Goal: Information Seeking & Learning: Find specific fact

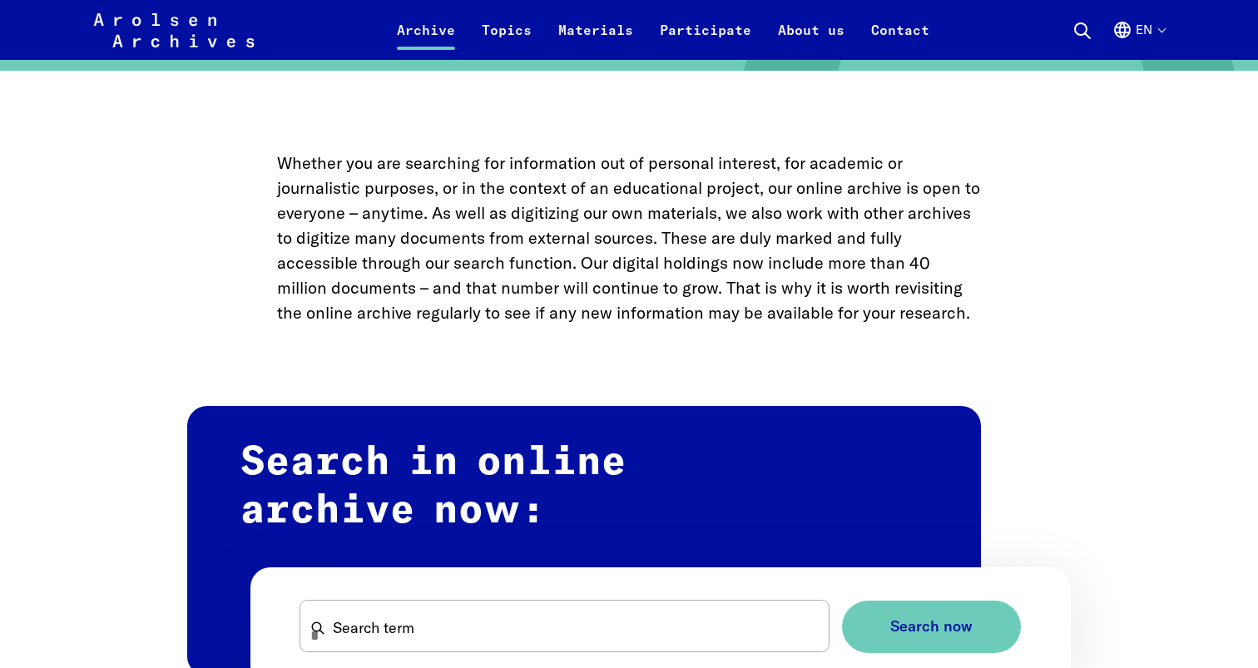
scroll to position [662, 0]
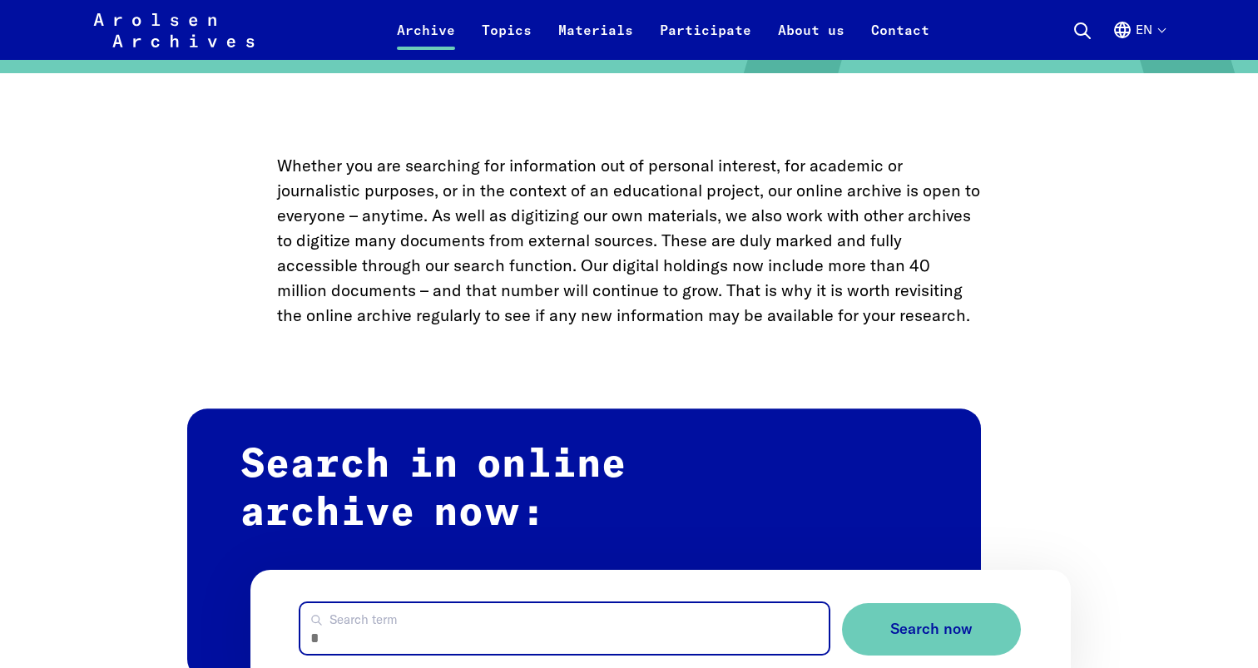
click at [486, 603] on input "Search term" at bounding box center [563, 628] width 527 height 51
type input "********"
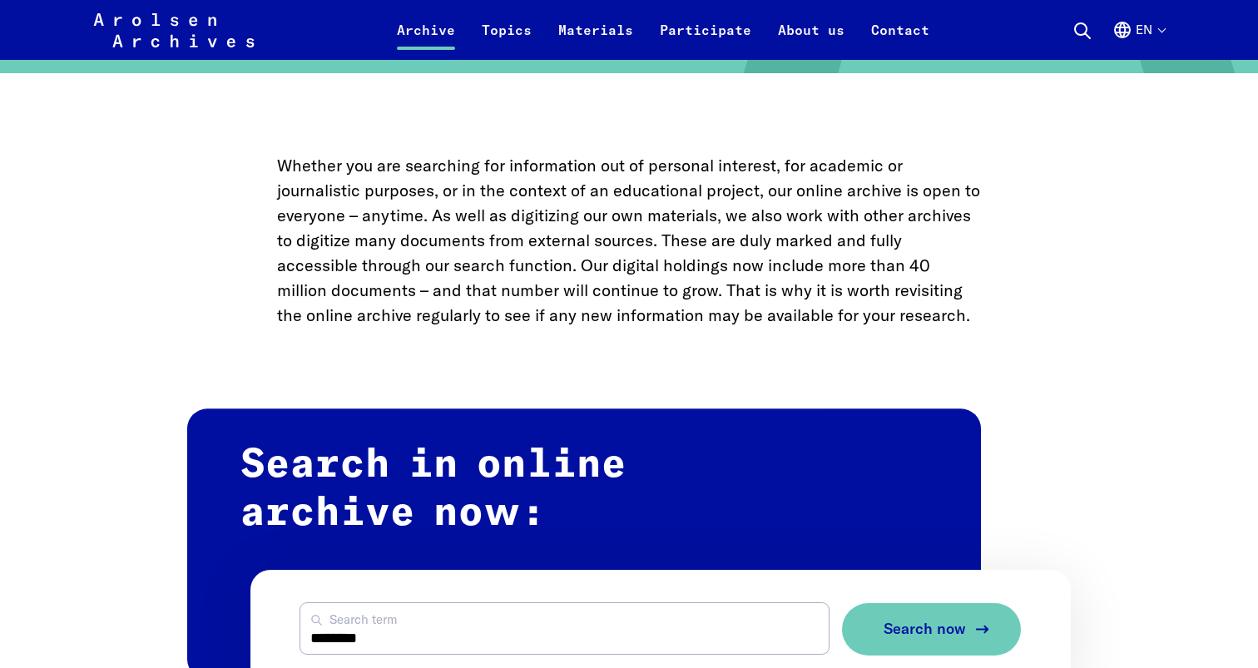
click at [933, 603] on button "Search now" at bounding box center [931, 629] width 179 height 52
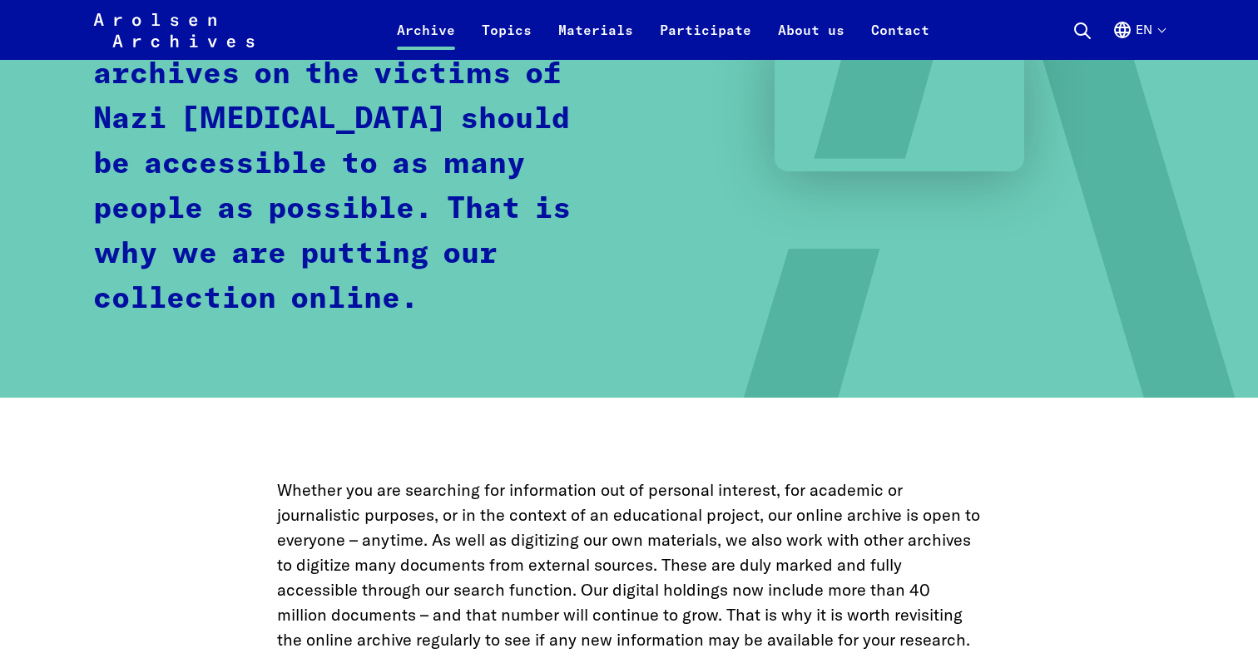
scroll to position [0, 0]
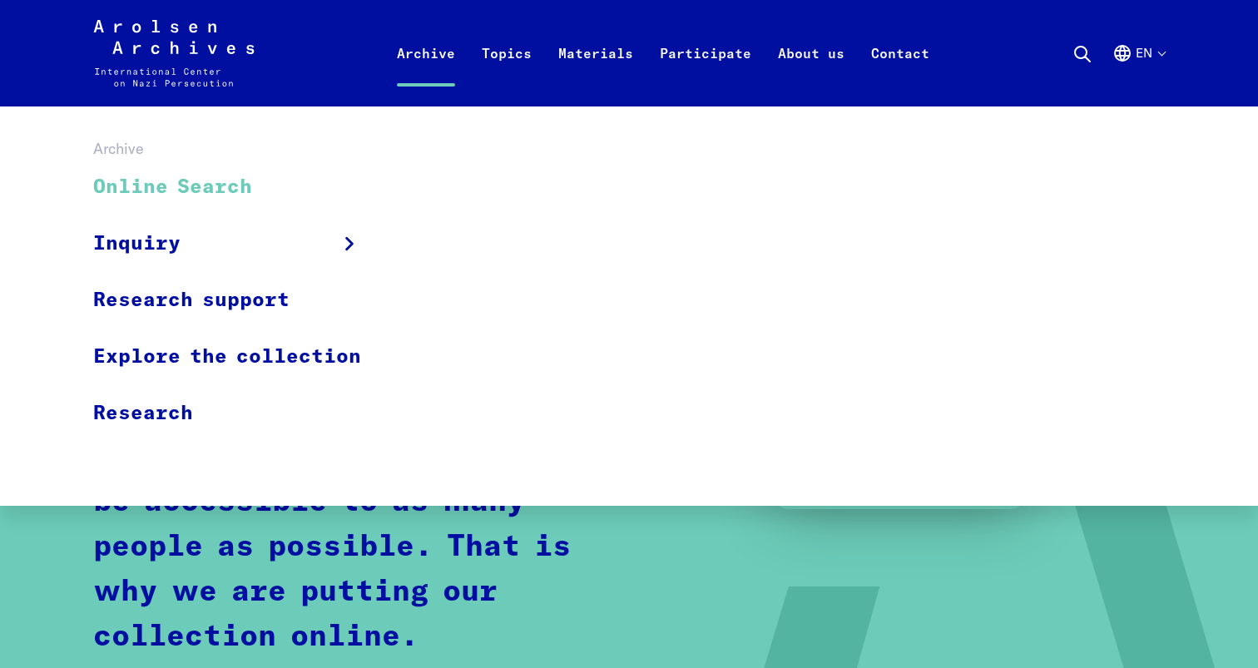
click at [204, 180] on link "Online Search" at bounding box center [237, 188] width 289 height 56
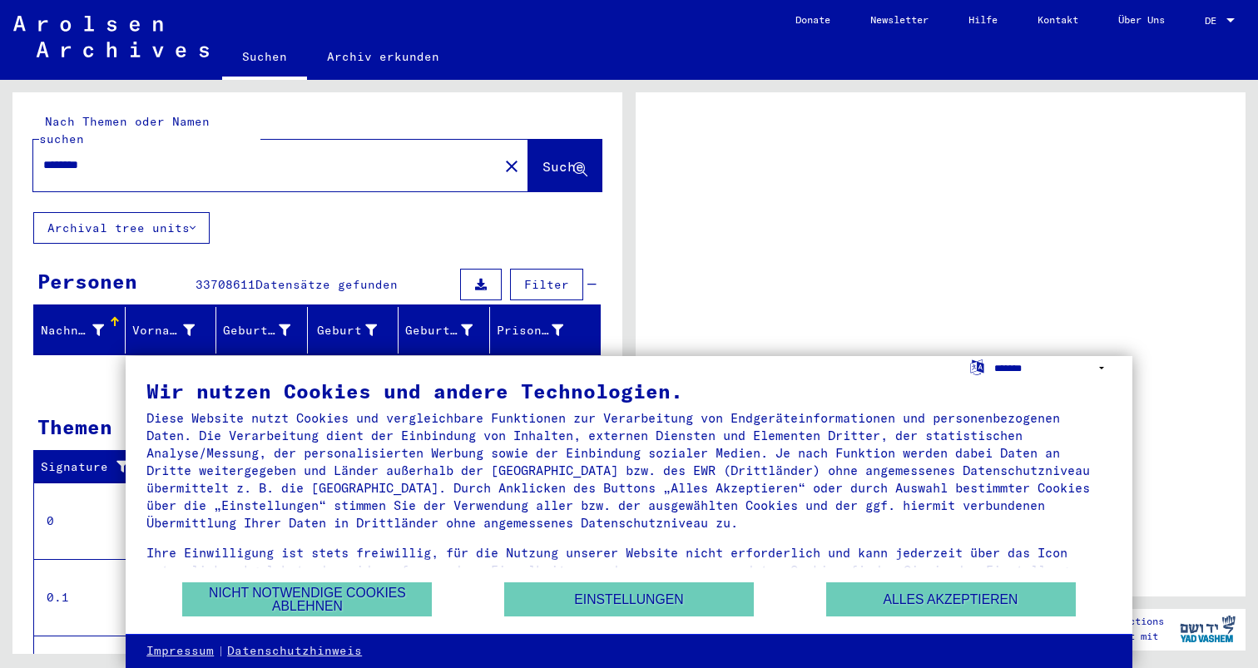
click at [1017, 370] on select "**********" at bounding box center [1052, 368] width 117 height 24
select select "*****"
click at [994, 356] on select "**********" at bounding box center [1052, 368] width 117 height 24
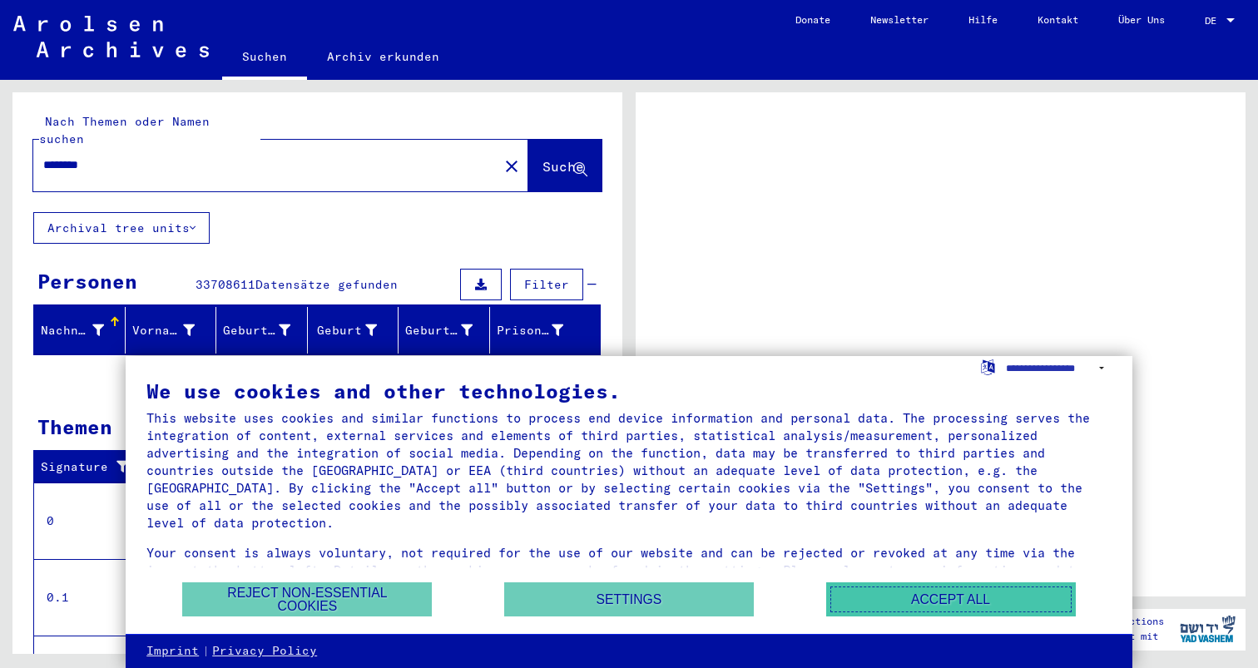
click at [884, 601] on button "Accept all" at bounding box center [951, 599] width 250 height 34
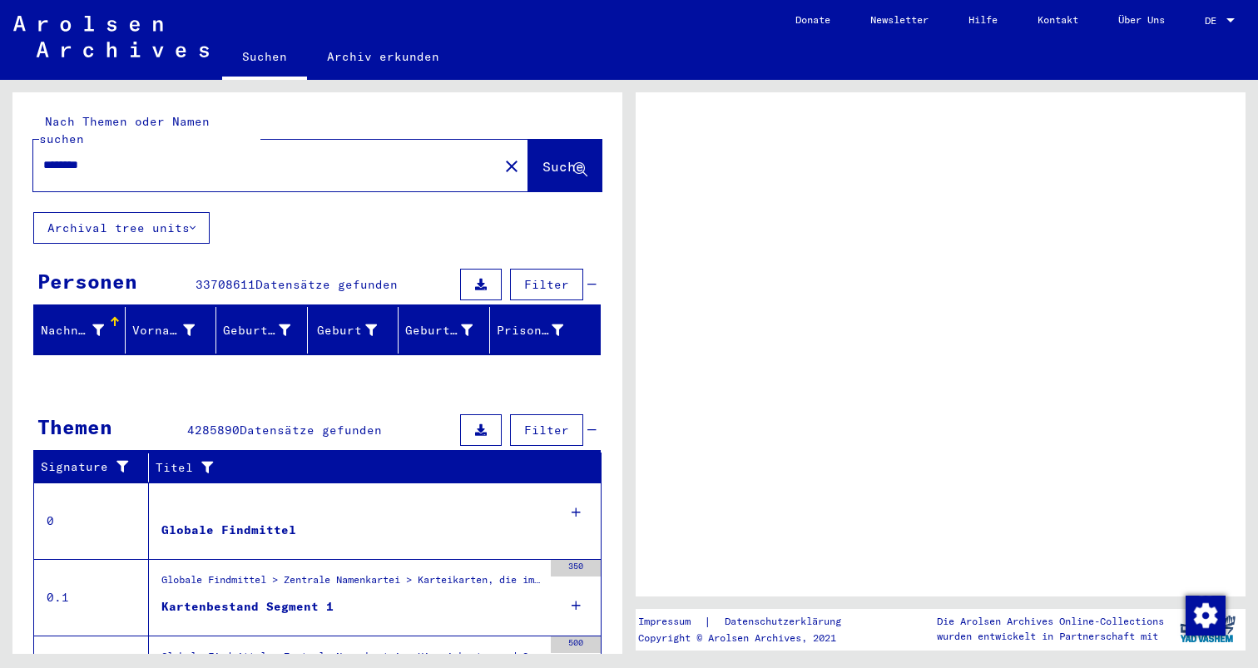
click at [550, 277] on span "Filter" at bounding box center [546, 284] width 45 height 15
click at [281, 42] on link "Suchen" at bounding box center [264, 58] width 85 height 43
click at [1212, 27] on div "DE DE" at bounding box center [1221, 16] width 33 height 28
click at [1230, 24] on div at bounding box center [1230, 21] width 15 height 12
click at [1232, 17] on div at bounding box center [1230, 21] width 15 height 12
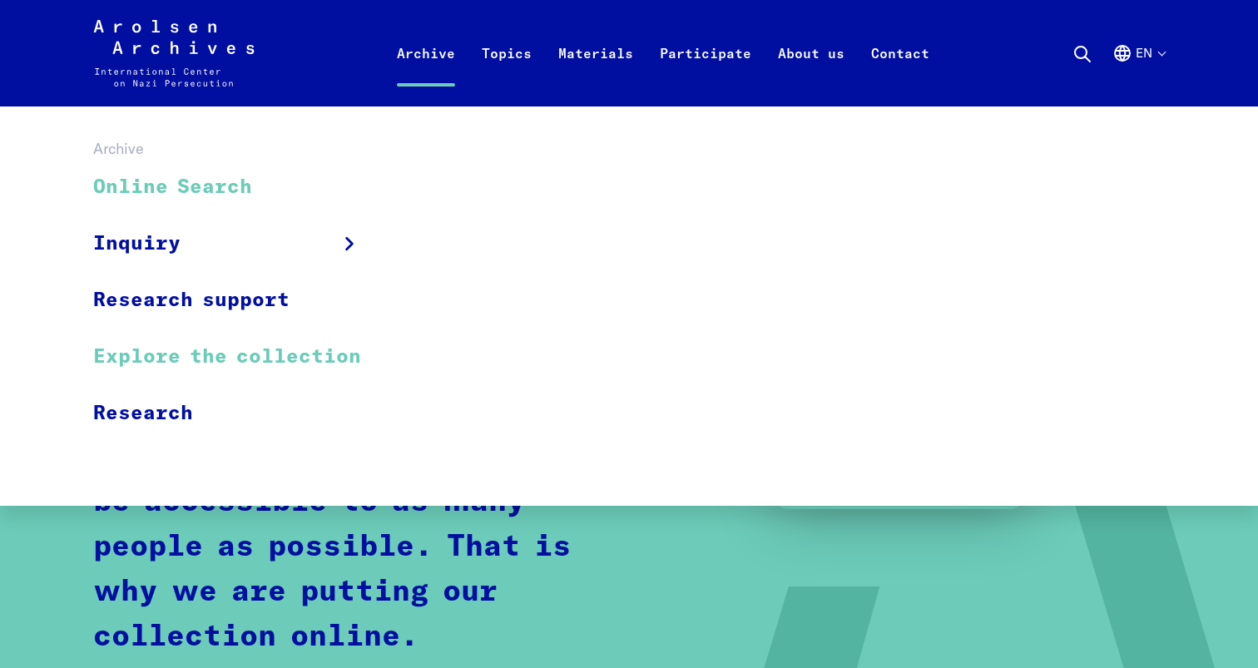
click at [204, 335] on link "Explore the collection" at bounding box center [237, 357] width 289 height 57
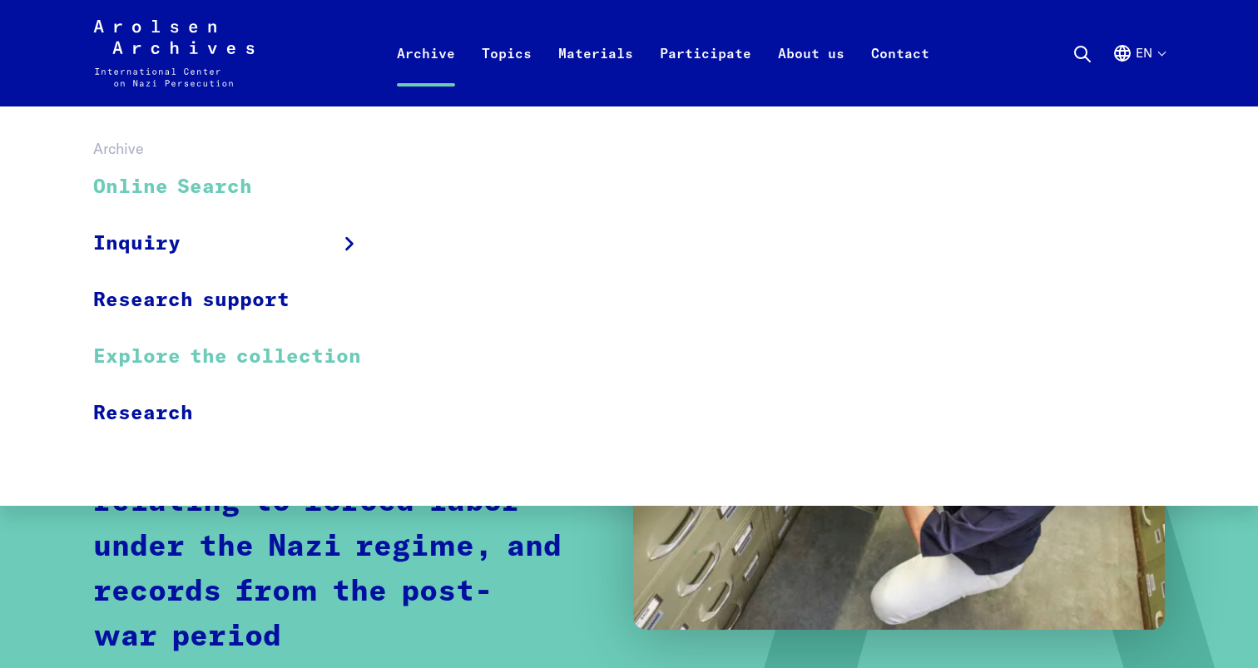
click at [200, 172] on link "Online Search" at bounding box center [237, 188] width 289 height 56
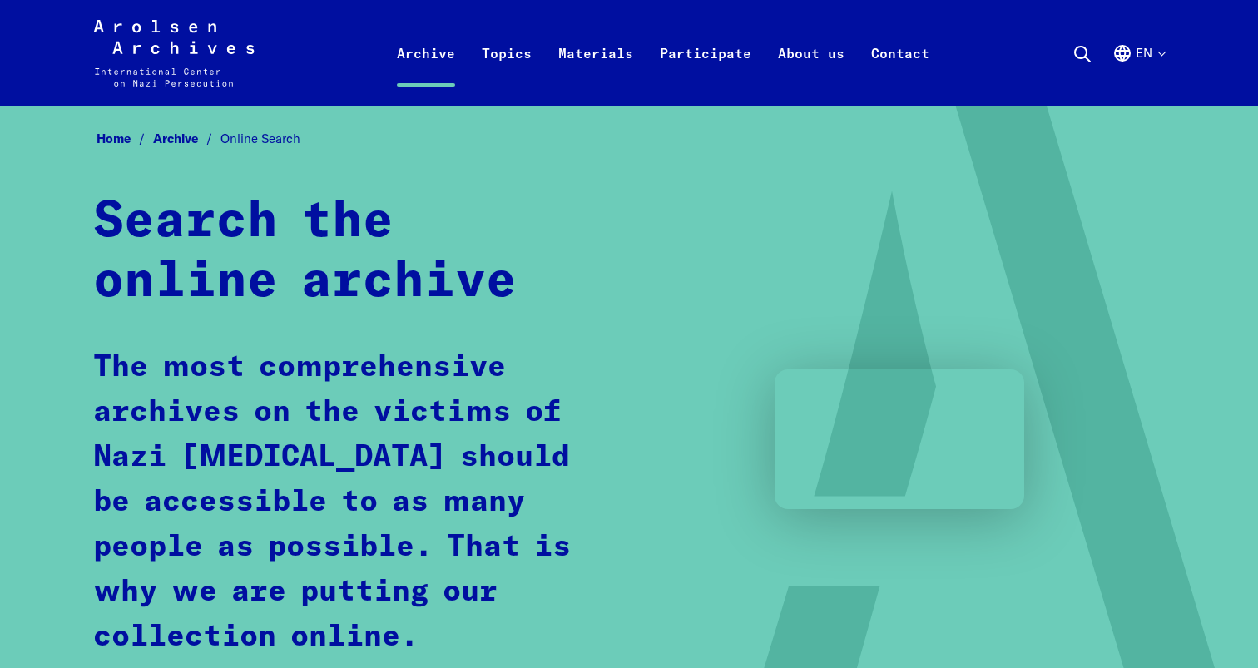
click at [1097, 51] on ul "Search Search this website Close search Search this website ... Search now Sear…" at bounding box center [1118, 53] width 92 height 67
click at [1088, 53] on icon at bounding box center [1082, 54] width 20 height 20
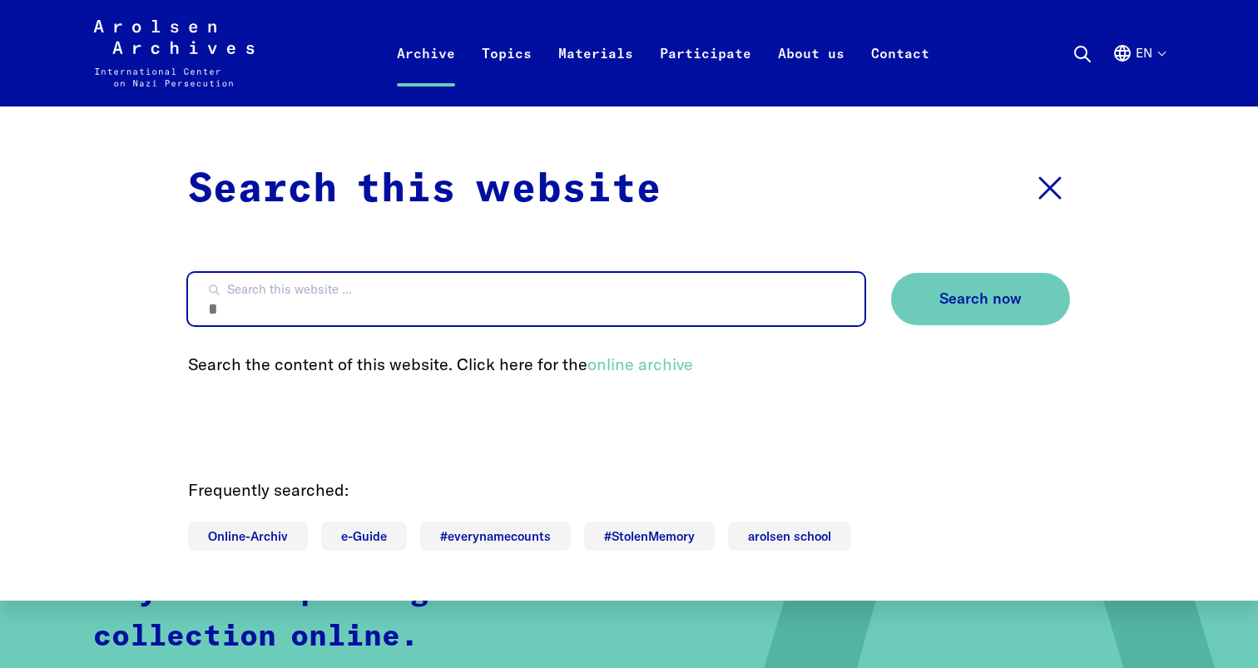
click at [268, 280] on input "Search this website ..." at bounding box center [526, 299] width 676 height 52
type input "**********"
click at [891, 273] on button "Search now" at bounding box center [980, 299] width 179 height 52
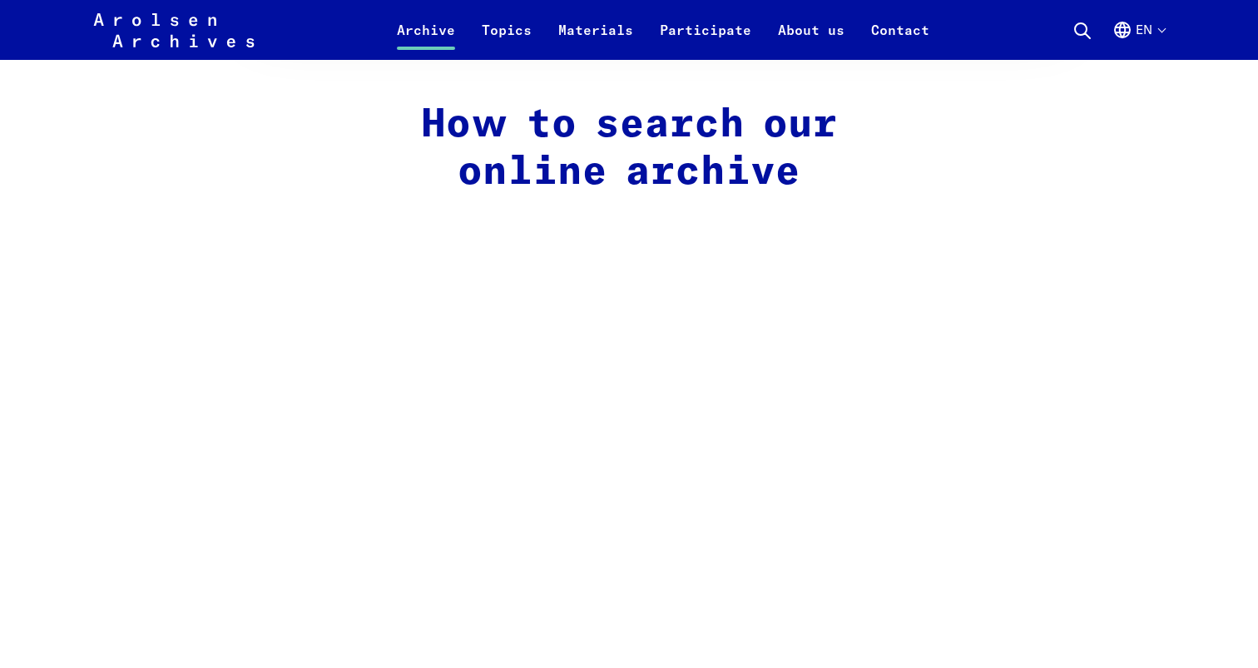
scroll to position [1350, 0]
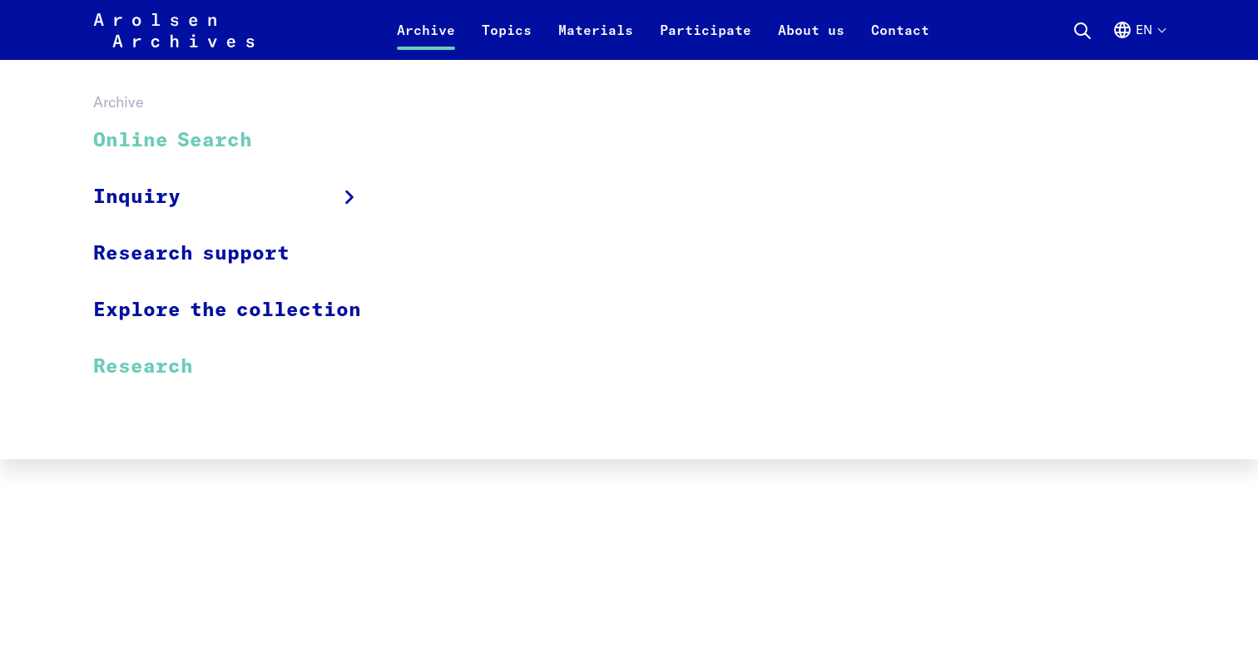
click at [138, 349] on link "Research" at bounding box center [237, 367] width 289 height 56
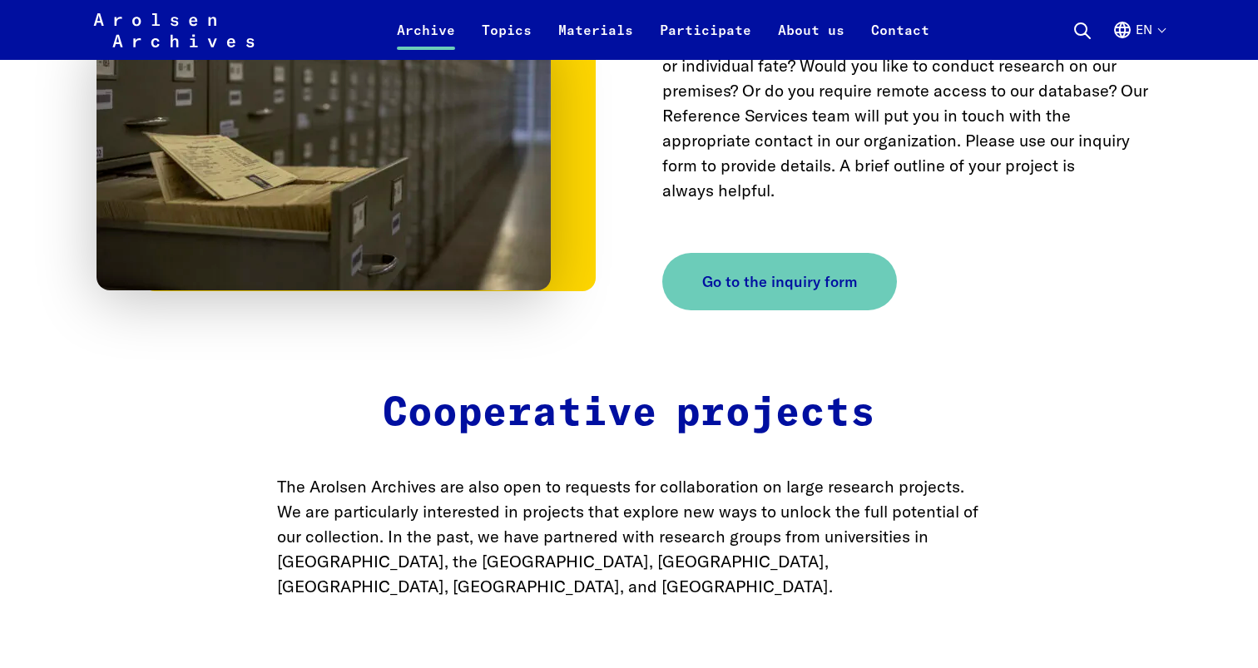
scroll to position [2229, 0]
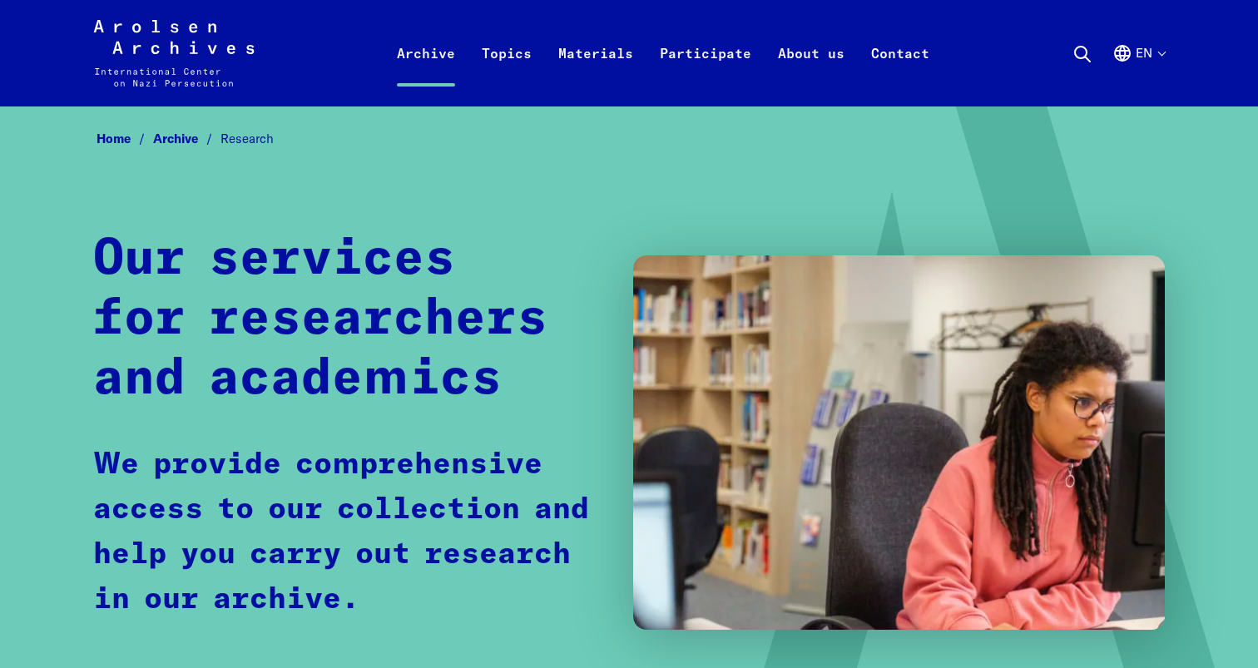
click at [1079, 53] on use at bounding box center [1082, 54] width 15 height 15
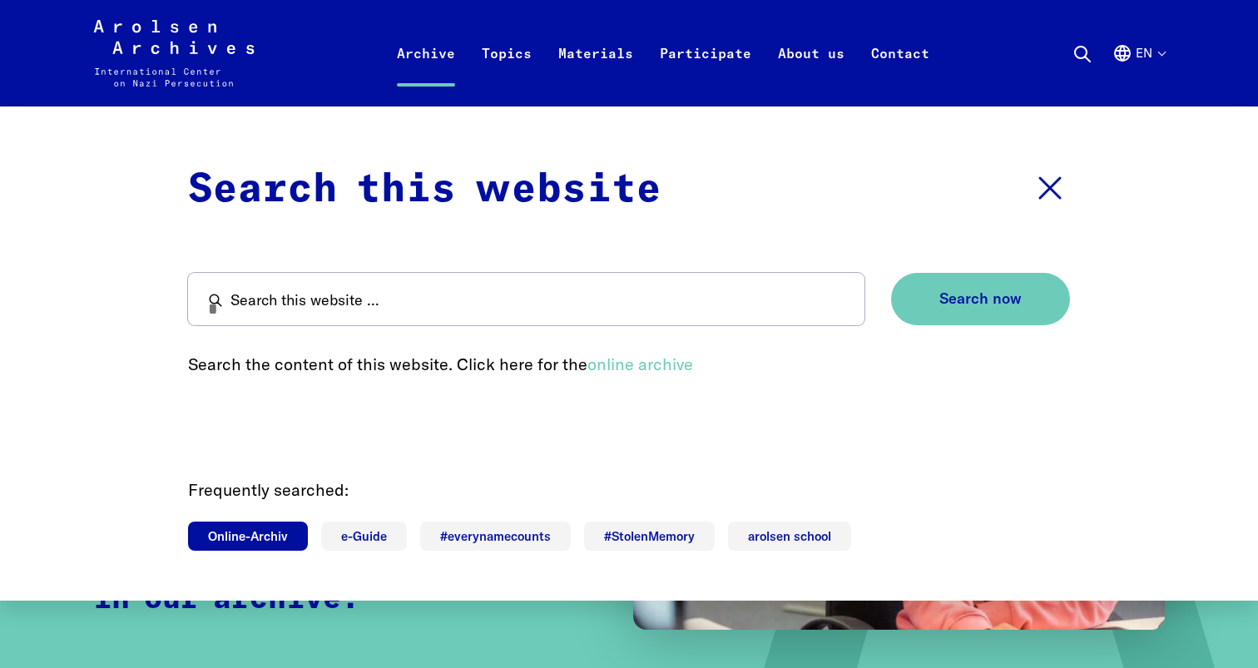
click at [220, 522] on link "Online-Archiv" at bounding box center [248, 536] width 120 height 29
